Goal: Information Seeking & Learning: Learn about a topic

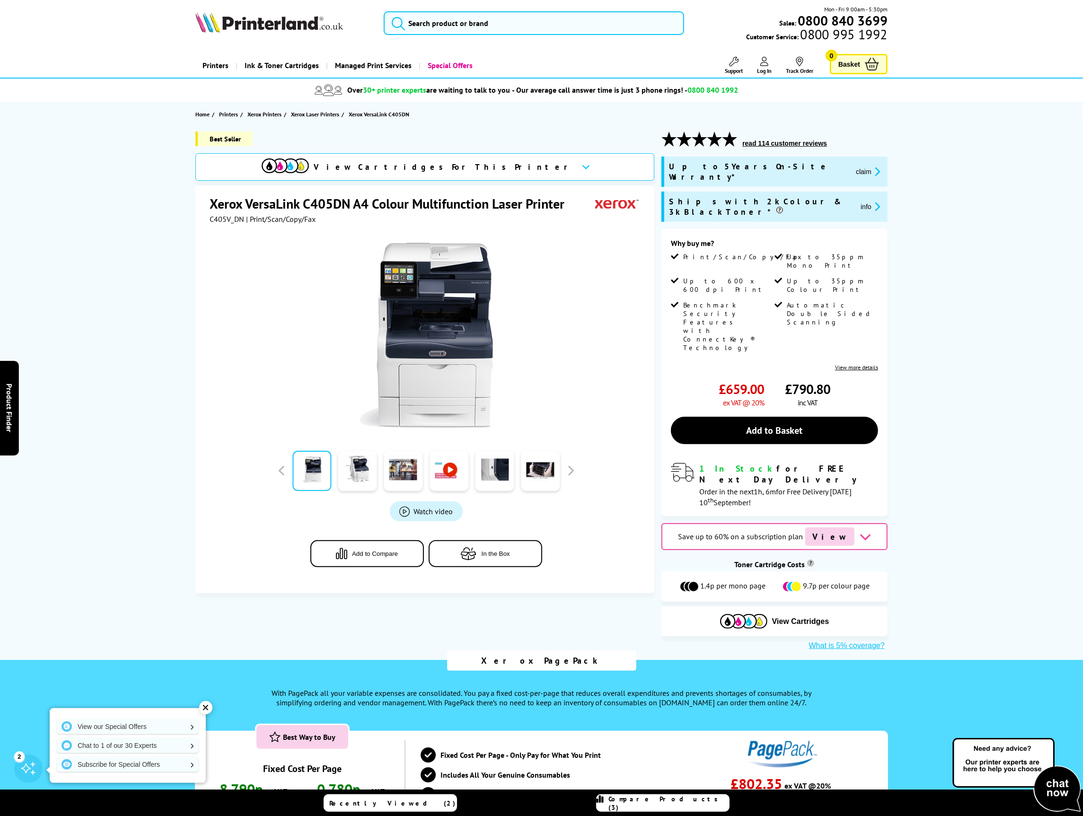
scroll to position [6, 0]
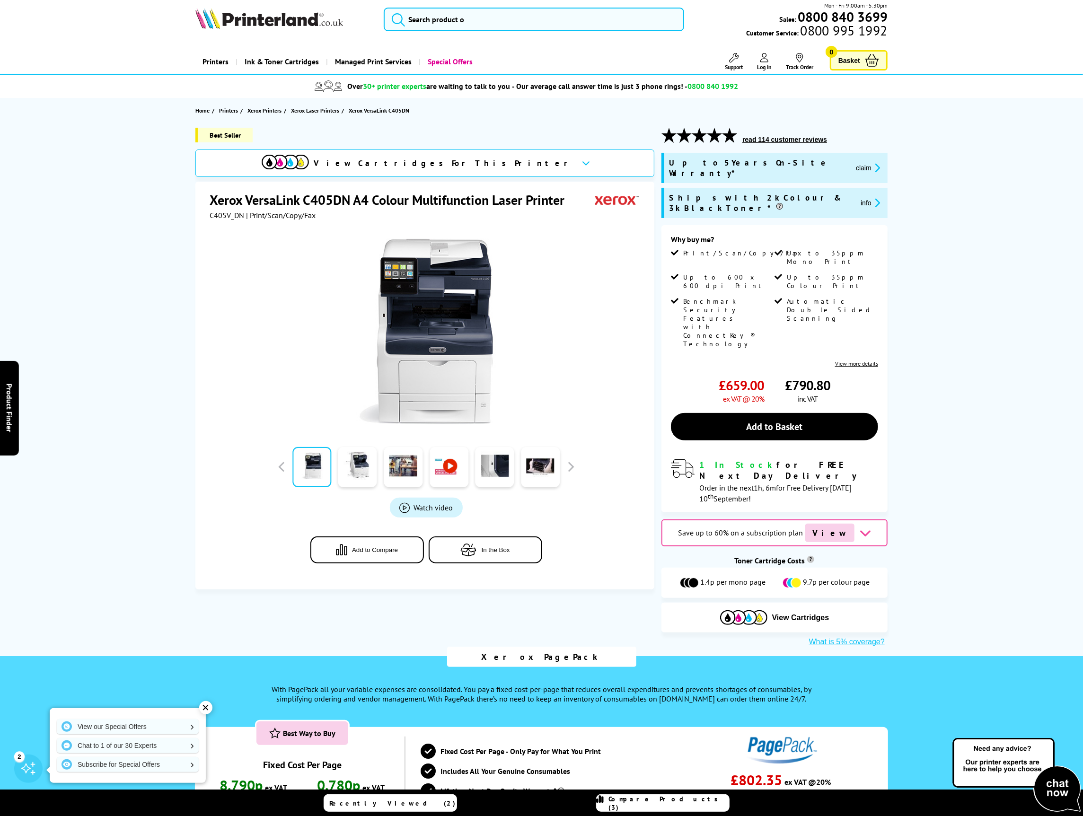
click at [407, 508] on span "Product_All_Videos" at bounding box center [404, 508] width 10 height 10
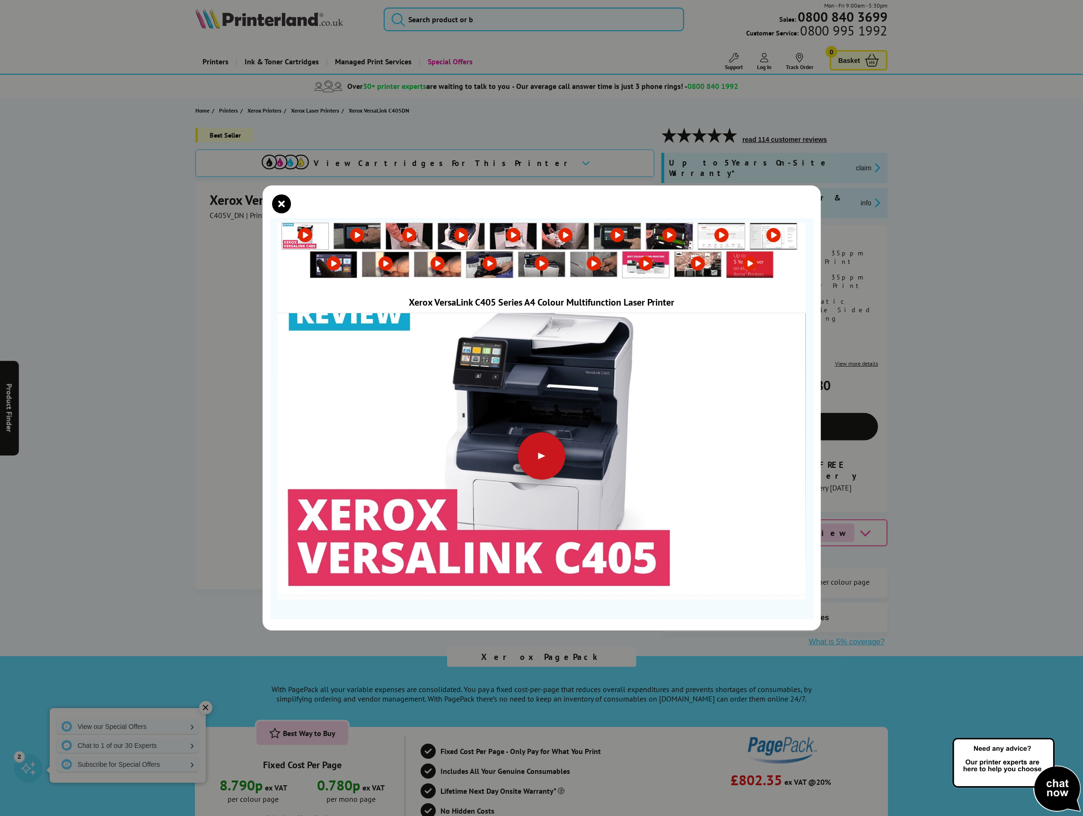
click at [550, 460] on div at bounding box center [541, 456] width 47 height 47
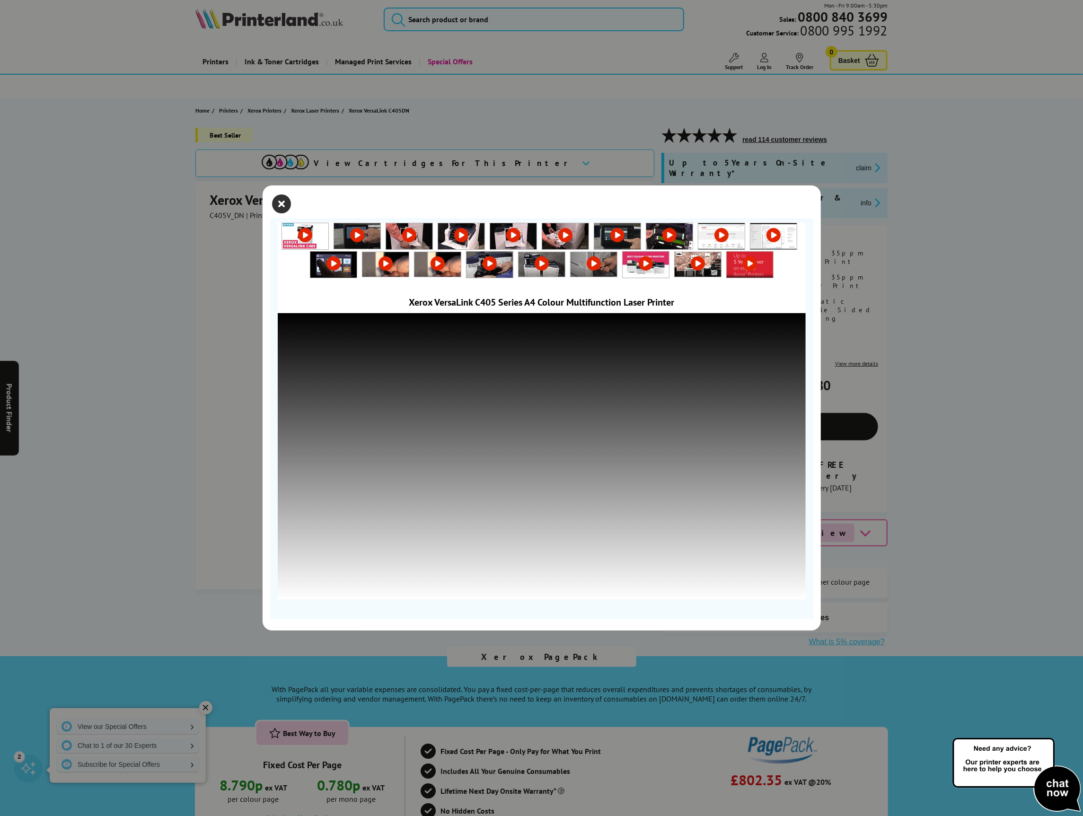
click at [280, 204] on icon "close modal" at bounding box center [282, 204] width 19 height 19
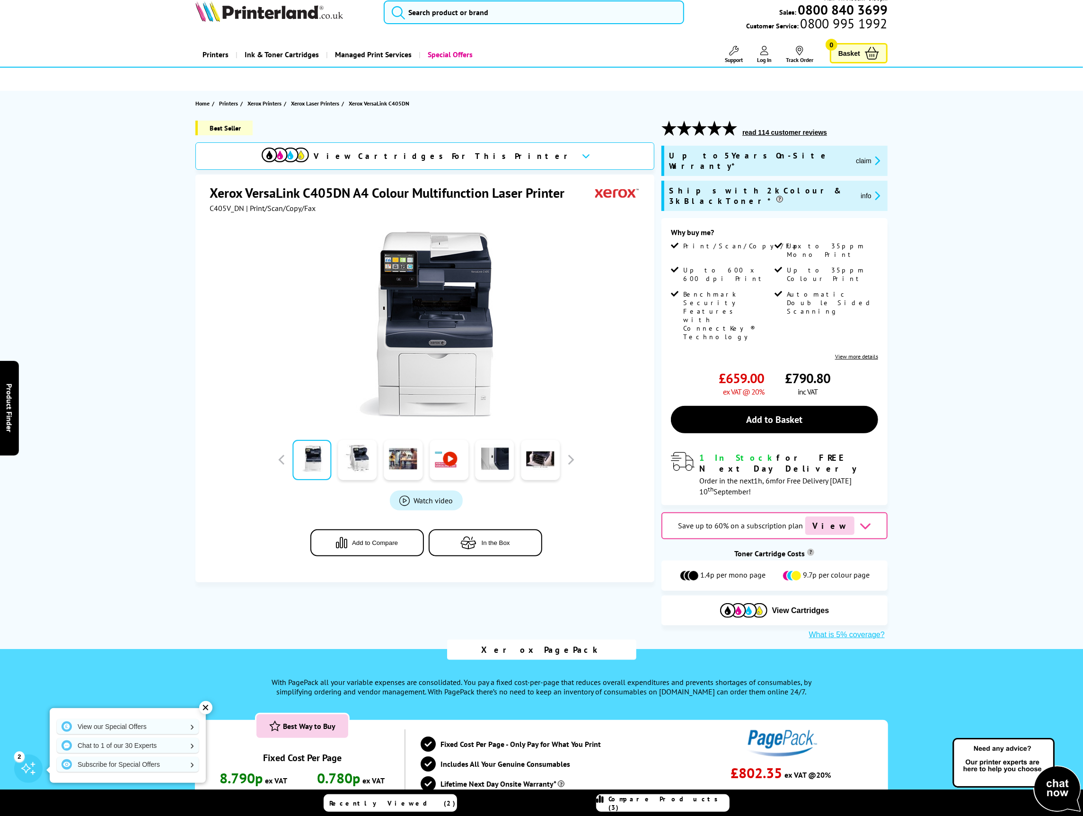
scroll to position [0, 0]
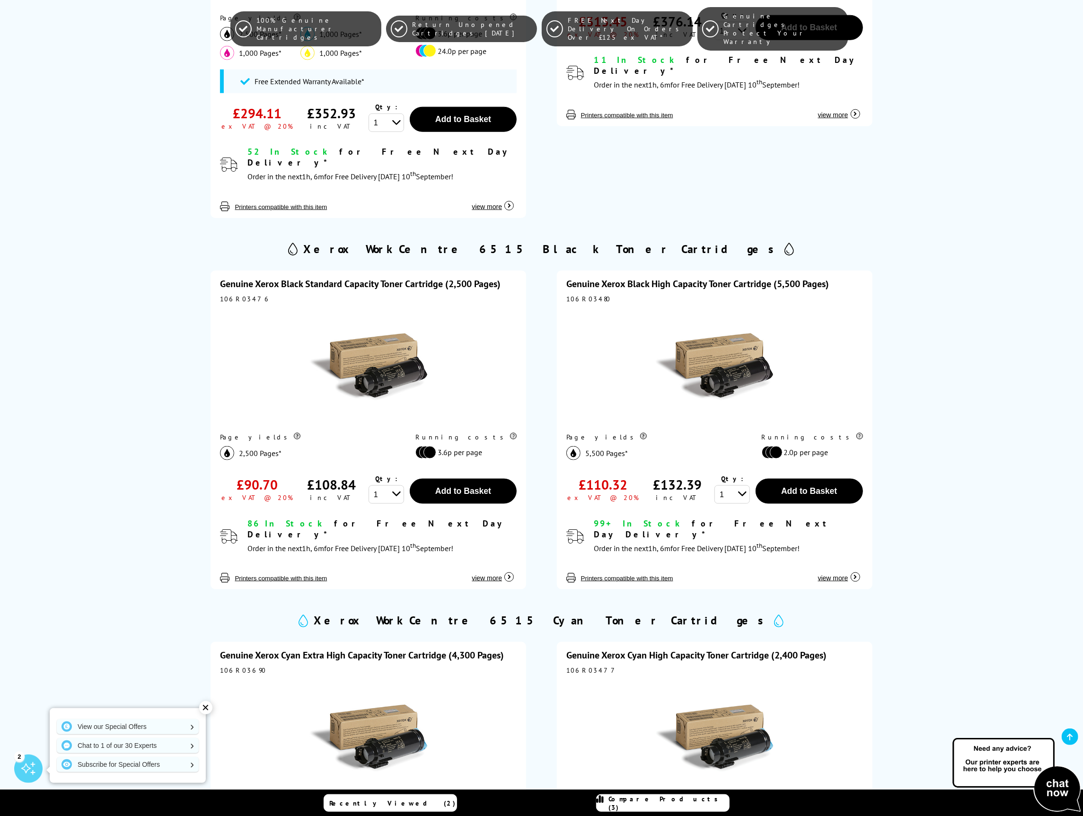
scroll to position [872, 0]
click at [299, 551] on div "Genuine Xerox Black Standard Capacity Toner Cartridge (2,500 Pages) 106R03476 P…" at bounding box center [369, 430] width 316 height 319
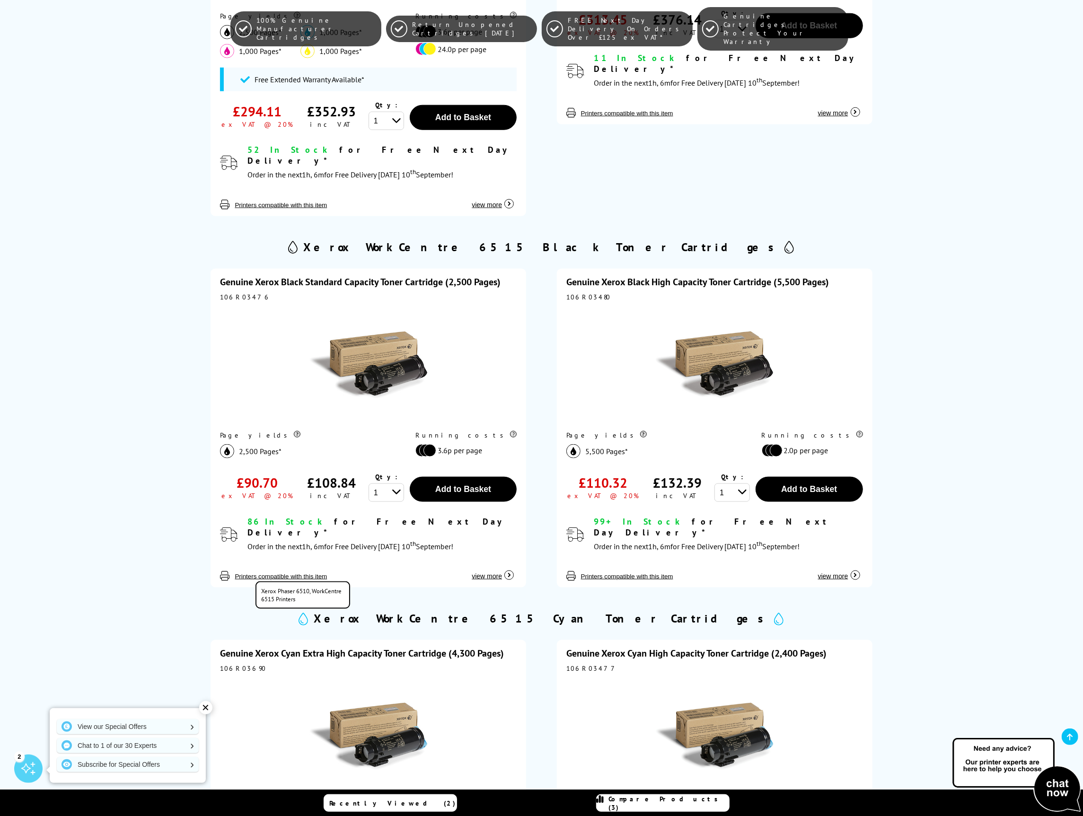
click at [299, 573] on button "Printers compatible with this item" at bounding box center [281, 577] width 98 height 8
click at [285, 573] on button "Printers compatible with this item" at bounding box center [281, 577] width 98 height 8
click at [246, 573] on button "Printers compatible with this item" at bounding box center [281, 577] width 98 height 8
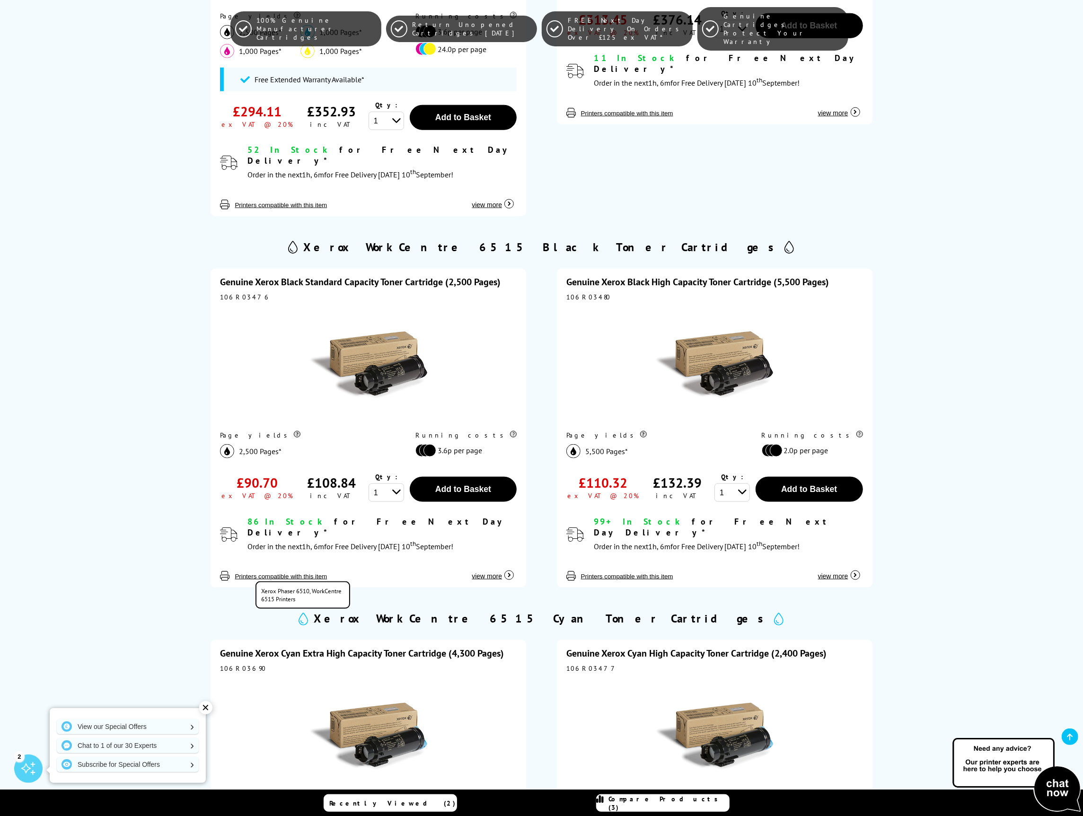
click at [231, 571] on span "Printers compatible with this item" at bounding box center [275, 575] width 110 height 9
